Goal: Use online tool/utility: Utilize a website feature to perform a specific function

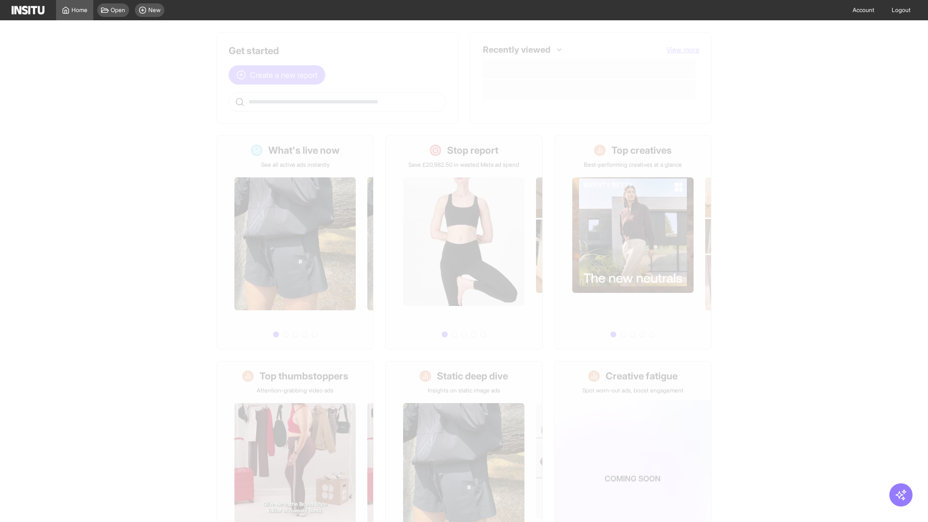
click at [279, 75] on span "Create a new report" at bounding box center [284, 75] width 68 height 12
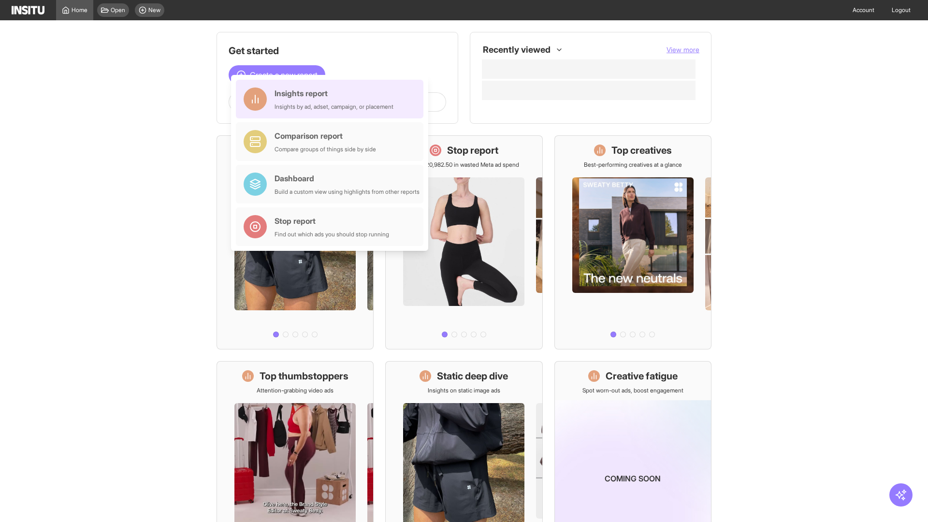
click at [332, 99] on div "Insights report Insights by ad, adset, campaign, or placement" at bounding box center [334, 99] width 119 height 23
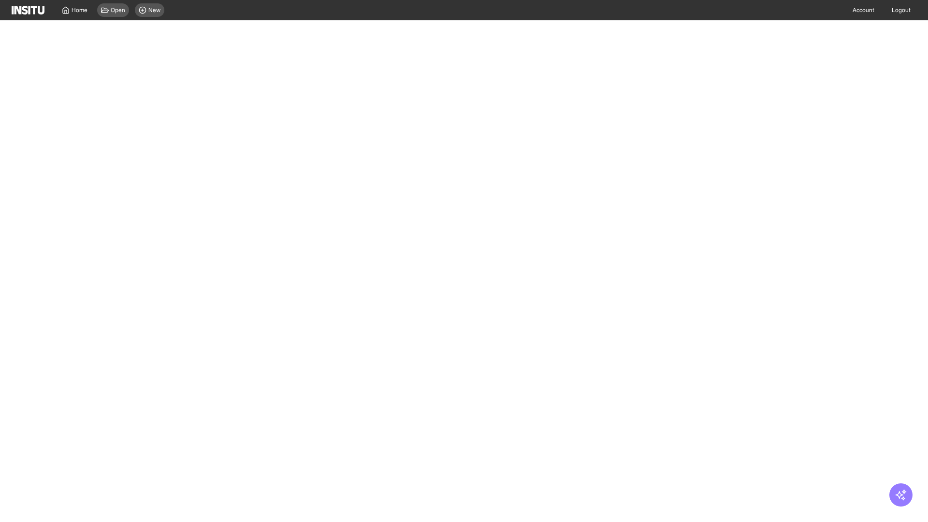
select select "**"
